Goal: Transaction & Acquisition: Book appointment/travel/reservation

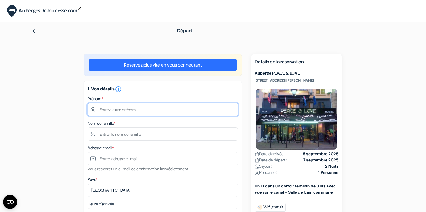
click at [166, 107] on input "text" at bounding box center [163, 109] width 151 height 13
type input "MATHIEU"
type input "FARRERO"
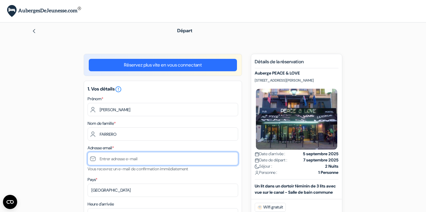
type input "[EMAIL_ADDRESS][DOMAIN_NAME]"
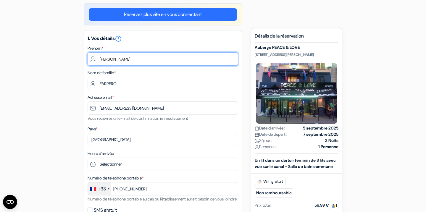
scroll to position [62, 0]
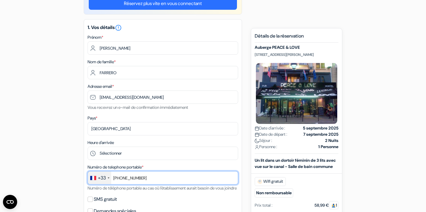
drag, startPoint x: 156, startPoint y: 180, endPoint x: 122, endPoint y: 180, distance: 34.0
click at [122, 180] on input "+33622024889" at bounding box center [163, 177] width 151 height 13
type input "+"
type input "0788922669"
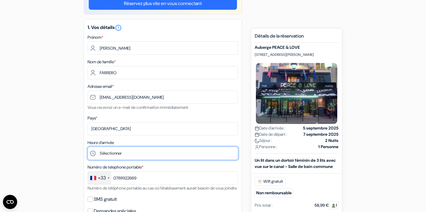
click at [111, 152] on select "Sélectionner 1:00 2:00 3:00 4:00 5:00 6:00 7:00 8:00 9:00 10:00 11:00 12:00 13:…" at bounding box center [163, 153] width 151 height 13
select select "20"
click at [88, 147] on select "Sélectionner 1:00 2:00 3:00 4:00 5:00 6:00 7:00 8:00 9:00 10:00 11:00 12:00 13:…" at bounding box center [163, 153] width 151 height 13
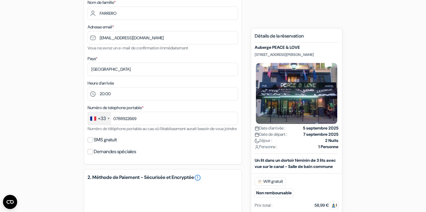
scroll to position [121, 0]
click at [90, 142] on input "SMS gratuit" at bounding box center [90, 139] width 5 height 5
checkbox input "true"
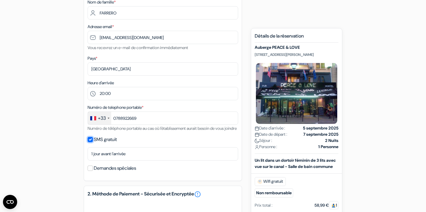
scroll to position [159, 0]
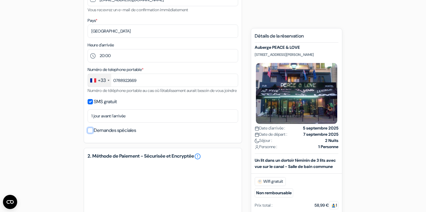
click at [91, 133] on input "Demandes spéciales" at bounding box center [90, 130] width 5 height 5
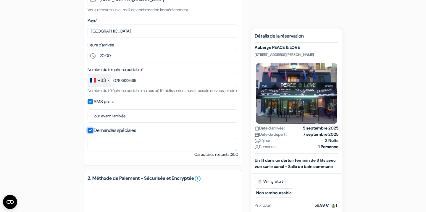
click at [91, 133] on input "Demandes spéciales" at bounding box center [90, 130] width 5 height 5
checkbox input "false"
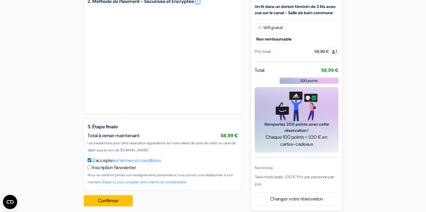
scroll to position [327, 0]
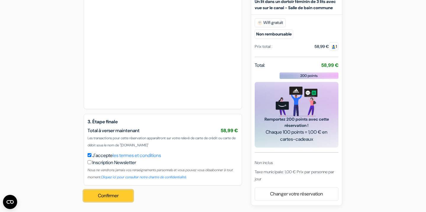
click at [107, 198] on button "Confirmer Loading..." at bounding box center [108, 195] width 49 height 11
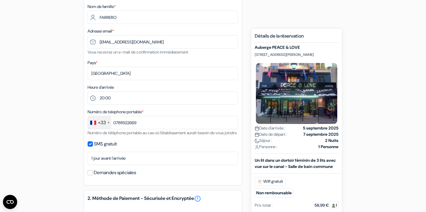
scroll to position [100, 0]
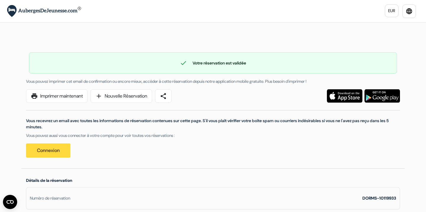
click at [135, 46] on div "check Votre réservation est validée Numéro de réservation: DORMS-10119933 Vous …" at bounding box center [213, 102] width 384 height 133
click at [83, 46] on div "check Votre réservation est validée Numéro de réservation: DORMS-10119933 Vous …" at bounding box center [213, 102] width 384 height 133
